Goal: Transaction & Acquisition: Purchase product/service

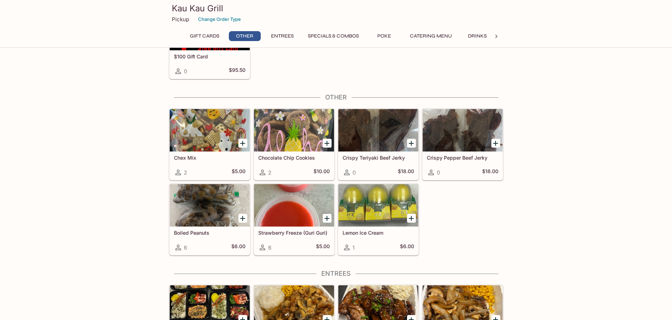
scroll to position [390, 0]
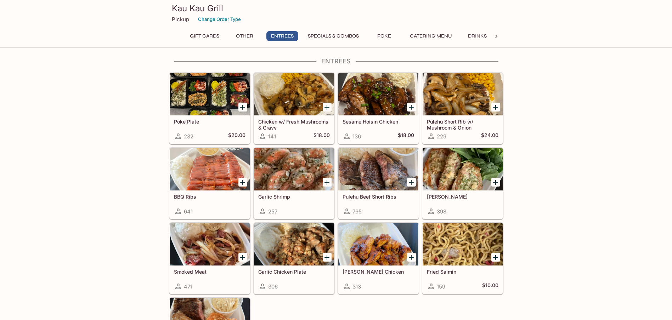
click at [295, 124] on h5 "Chicken w/ Fresh Mushrooms & Gravy" at bounding box center [294, 125] width 72 height 12
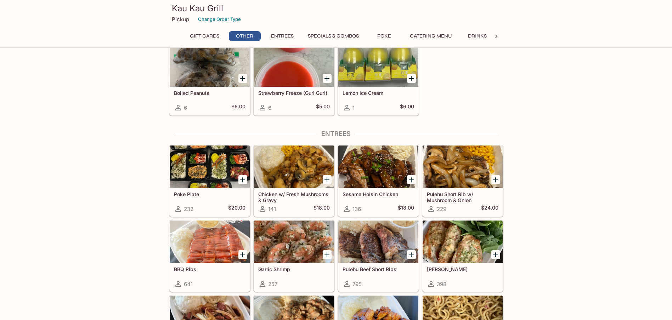
scroll to position [509, 0]
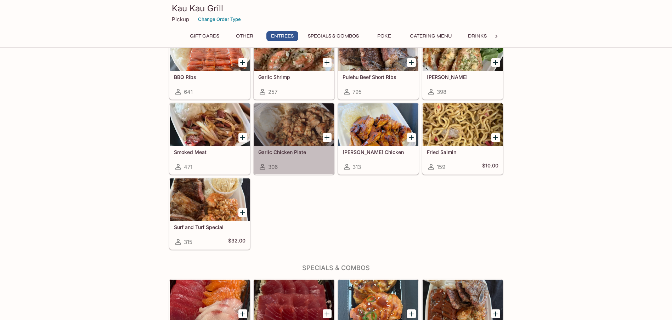
click at [277, 158] on div "Garlic Chicken Plate 306" at bounding box center [294, 160] width 80 height 28
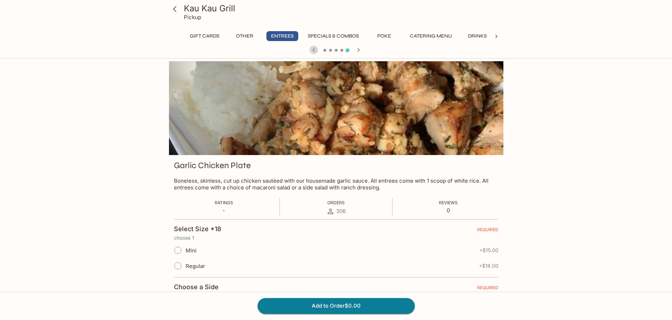
click at [317, 47] on icon "button" at bounding box center [314, 50] width 9 height 9
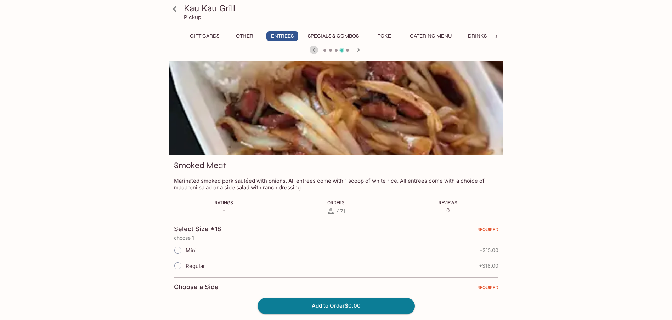
click at [317, 47] on icon "button" at bounding box center [314, 50] width 9 height 9
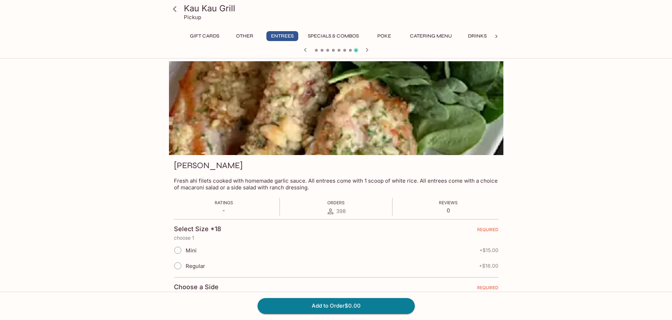
click at [317, 47] on div at bounding box center [336, 50] width 340 height 11
click at [306, 49] on icon "button" at bounding box center [305, 50] width 9 height 9
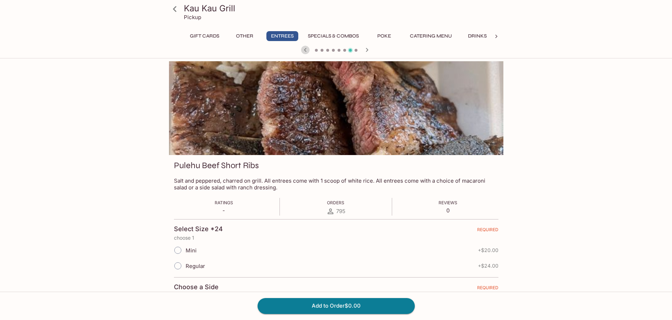
click at [304, 49] on icon "button" at bounding box center [305, 50] width 9 height 9
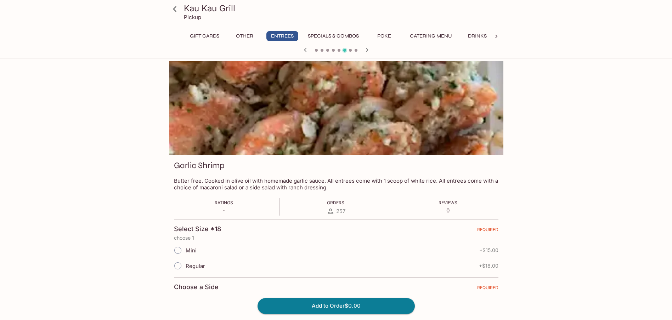
click at [304, 49] on icon "button" at bounding box center [305, 50] width 9 height 9
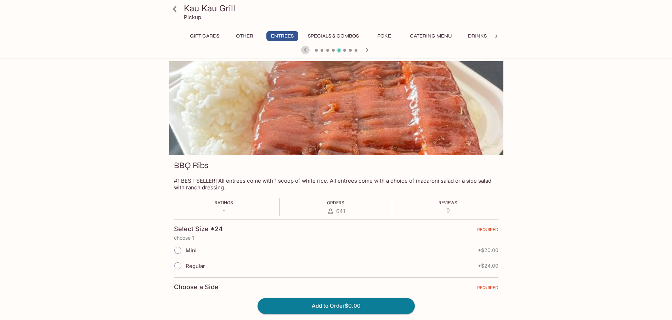
click at [304, 49] on icon "button" at bounding box center [305, 50] width 9 height 9
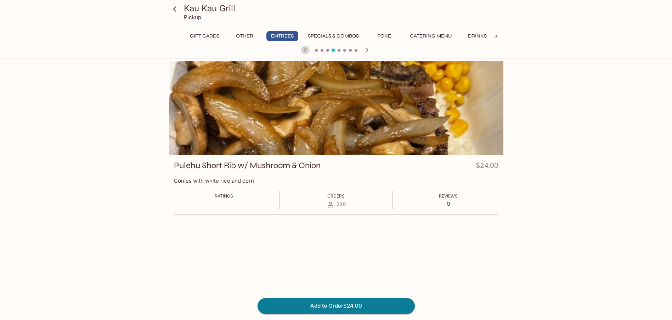
click at [304, 49] on icon "button" at bounding box center [305, 50] width 9 height 9
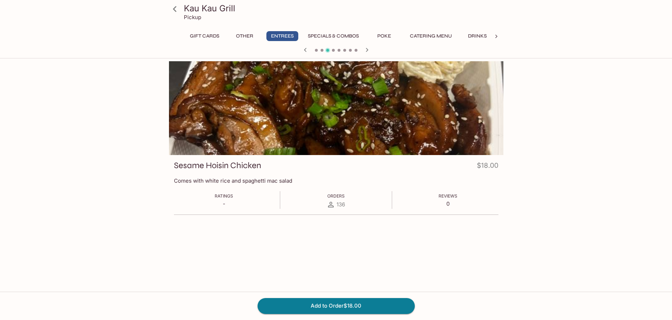
click at [304, 49] on icon "button" at bounding box center [305, 50] width 9 height 9
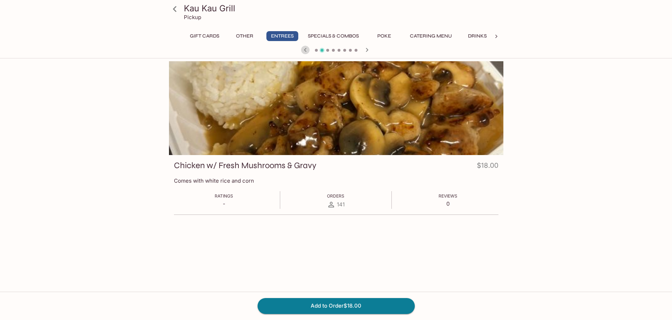
click at [304, 49] on icon "button" at bounding box center [305, 50] width 9 height 9
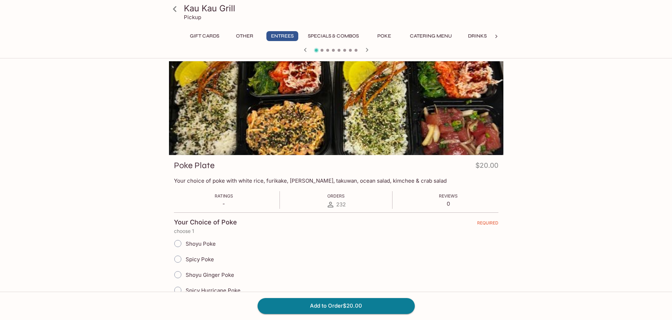
click at [367, 47] on icon "button" at bounding box center [367, 50] width 9 height 9
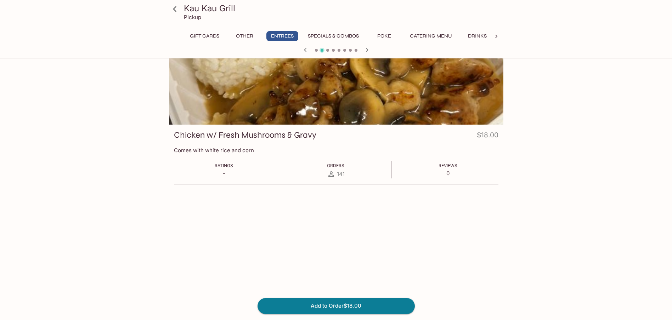
scroll to position [61, 0]
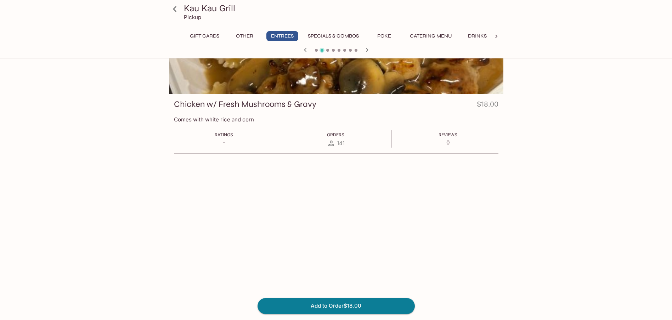
click at [366, 50] on icon "button" at bounding box center [367, 50] width 9 height 9
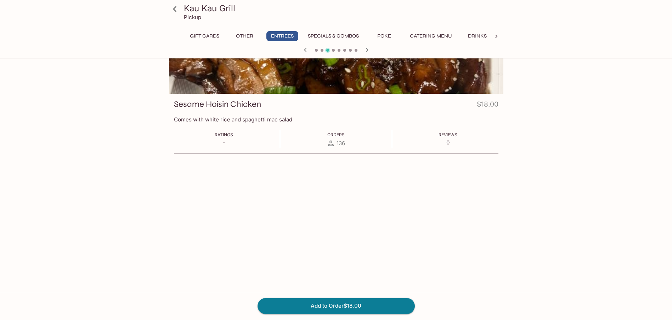
click at [366, 50] on icon "button" at bounding box center [367, 50] width 9 height 9
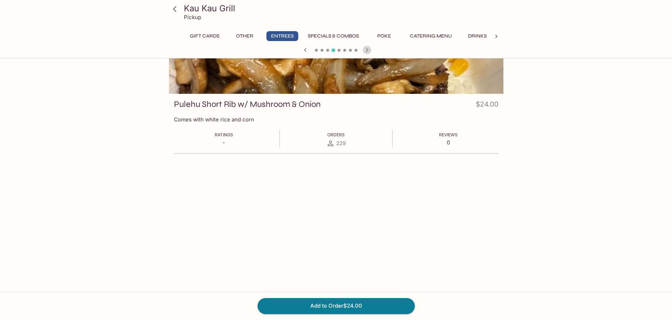
click at [366, 50] on icon "button" at bounding box center [367, 50] width 9 height 9
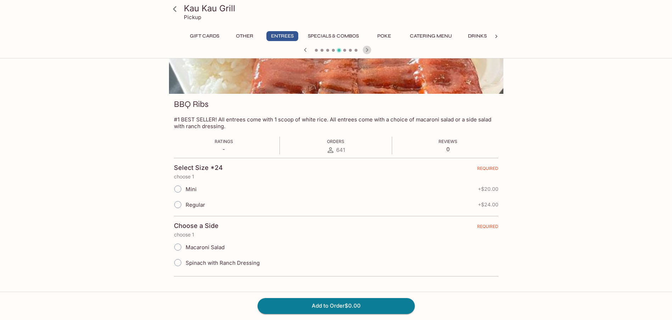
click at [366, 50] on icon "button" at bounding box center [367, 50] width 9 height 9
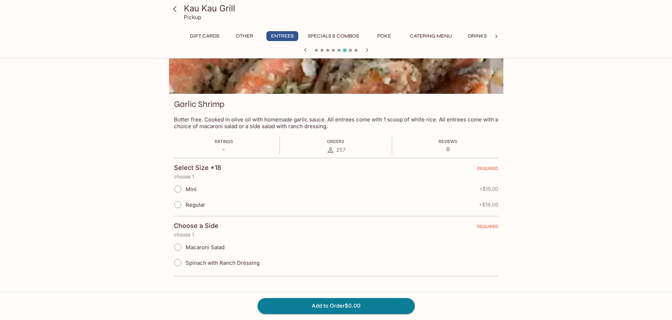
click at [366, 50] on icon "button" at bounding box center [367, 50] width 9 height 9
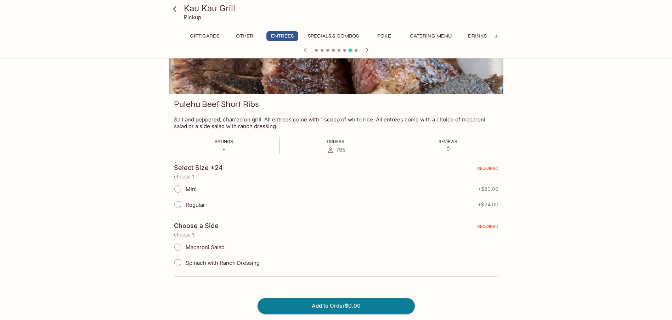
click at [366, 50] on icon "button" at bounding box center [367, 50] width 9 height 9
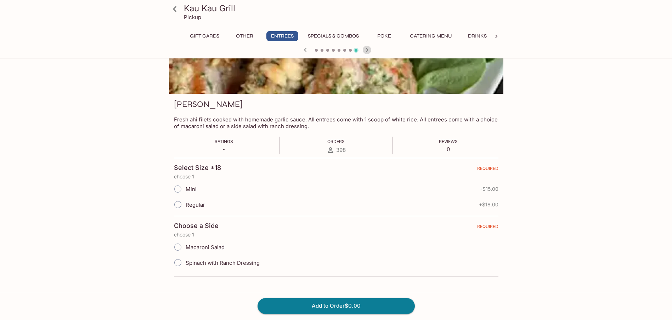
click at [366, 50] on icon "button" at bounding box center [367, 50] width 9 height 9
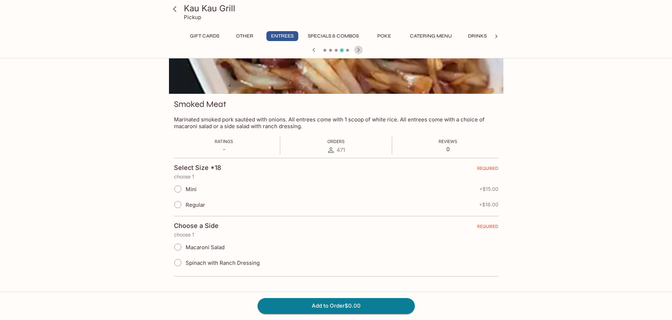
click at [359, 50] on icon "button" at bounding box center [358, 50] width 2 height 4
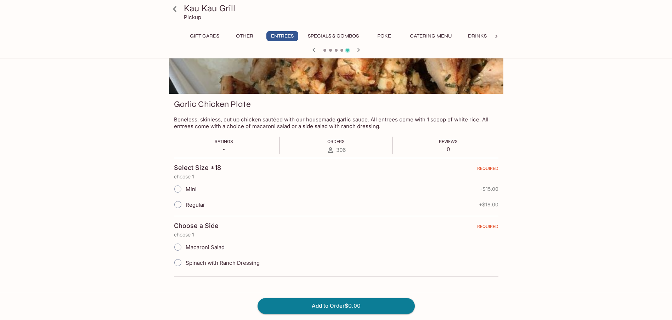
scroll to position [0, 0]
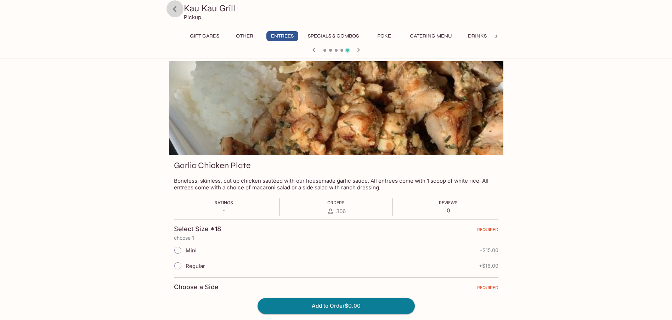
click at [175, 11] on icon at bounding box center [175, 9] width 4 height 6
